Goal: Task Accomplishment & Management: Use online tool/utility

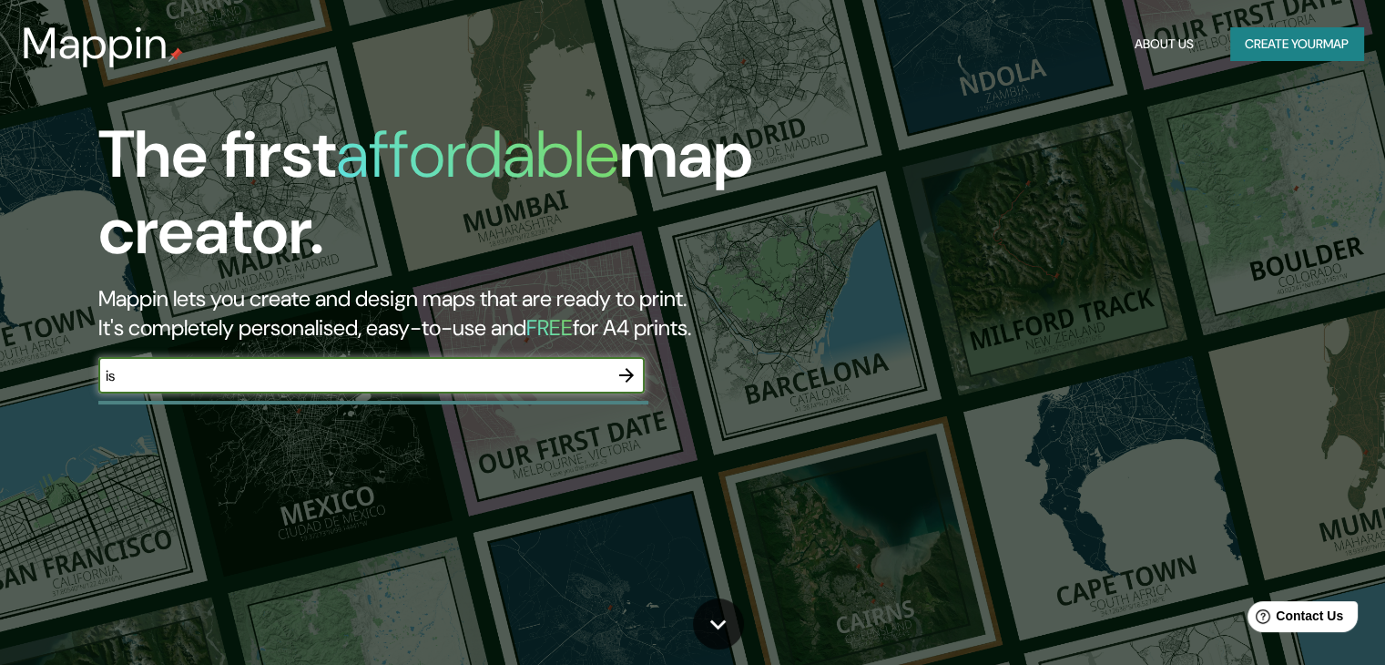
type input "i"
type input "e"
type input "[GEOGRAPHIC_DATA]"
click at [620, 371] on icon "button" at bounding box center [626, 375] width 22 height 22
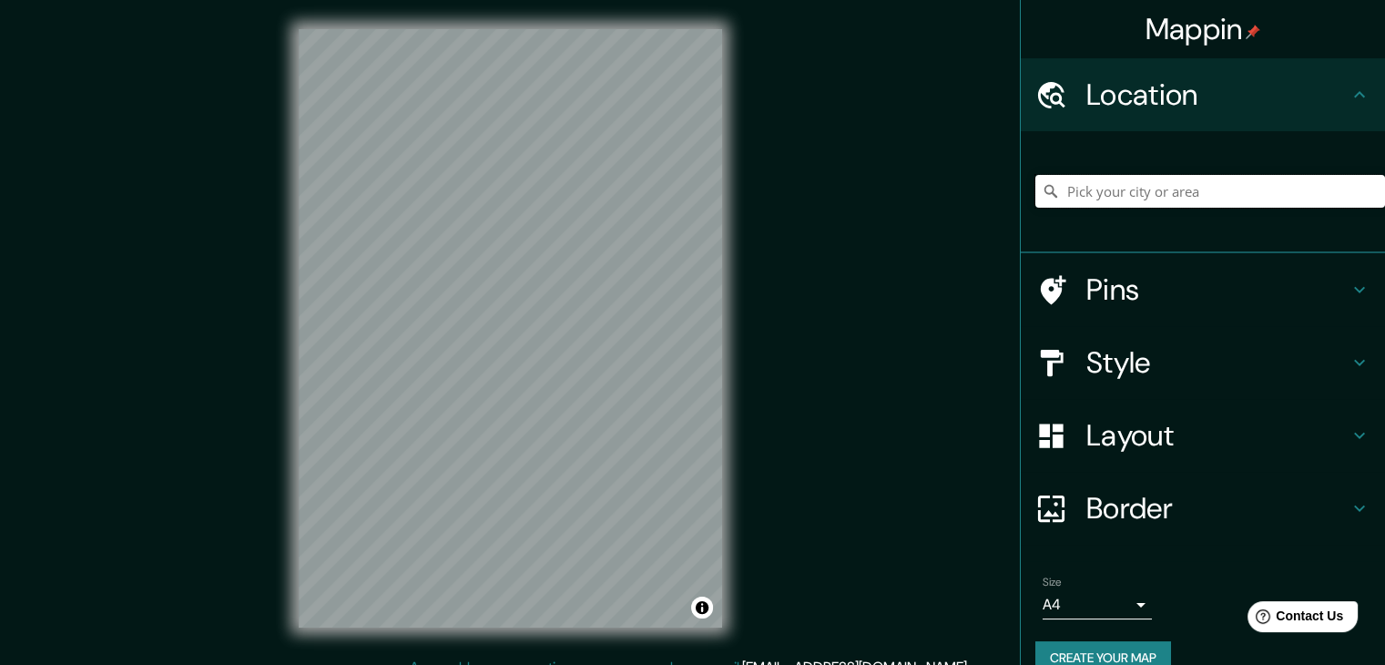
click at [1311, 208] on div at bounding box center [1210, 191] width 350 height 91
click at [1225, 196] on input "Pick your city or area" at bounding box center [1210, 191] width 350 height 33
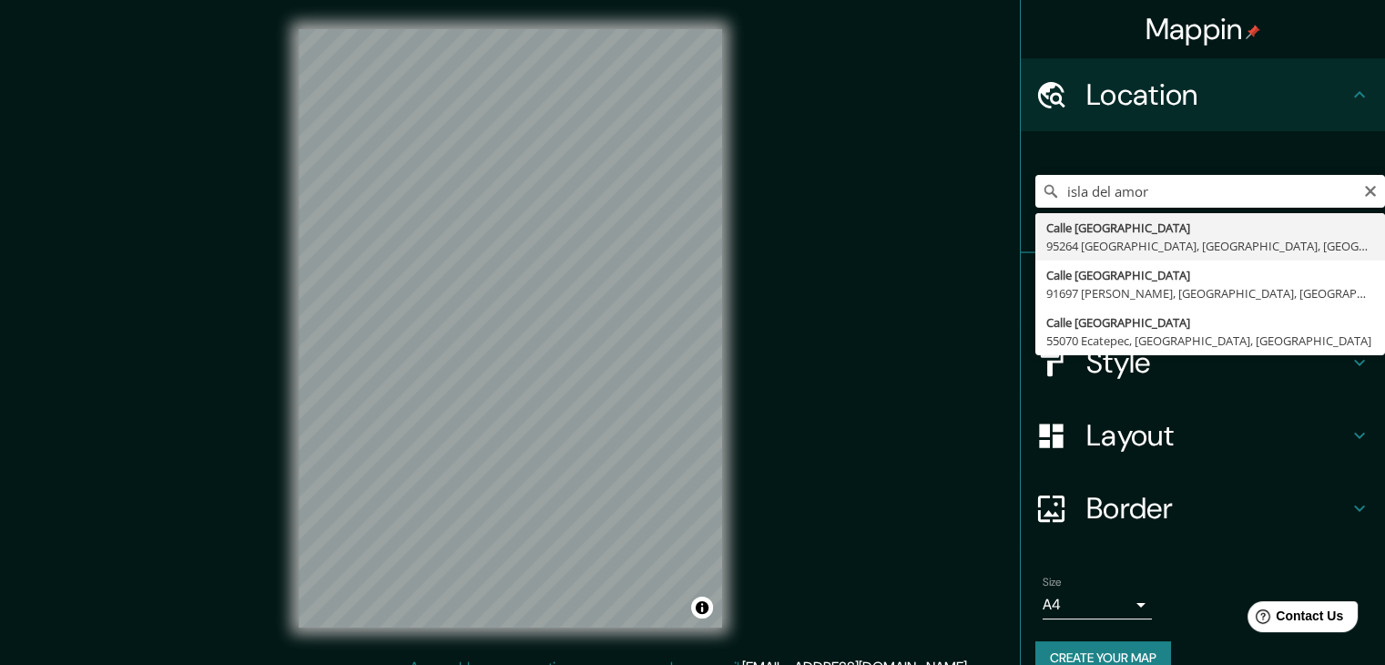
type input "[GEOGRAPHIC_DATA][PERSON_NAME], [GEOGRAPHIC_DATA]"
